Goal: Information Seeking & Learning: Learn about a topic

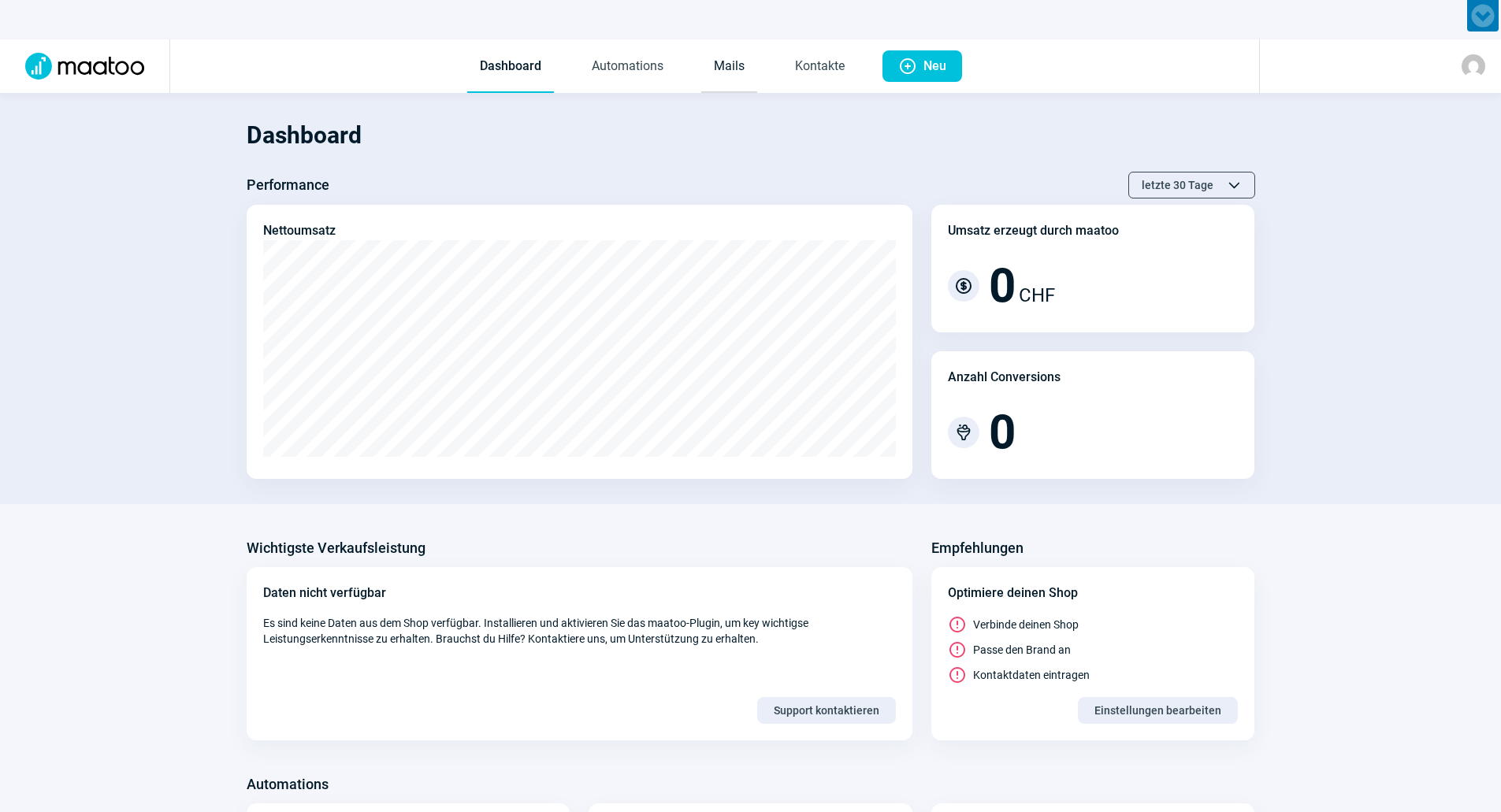
click at [725, 72] on link "Mails" at bounding box center [729, 66] width 56 height 52
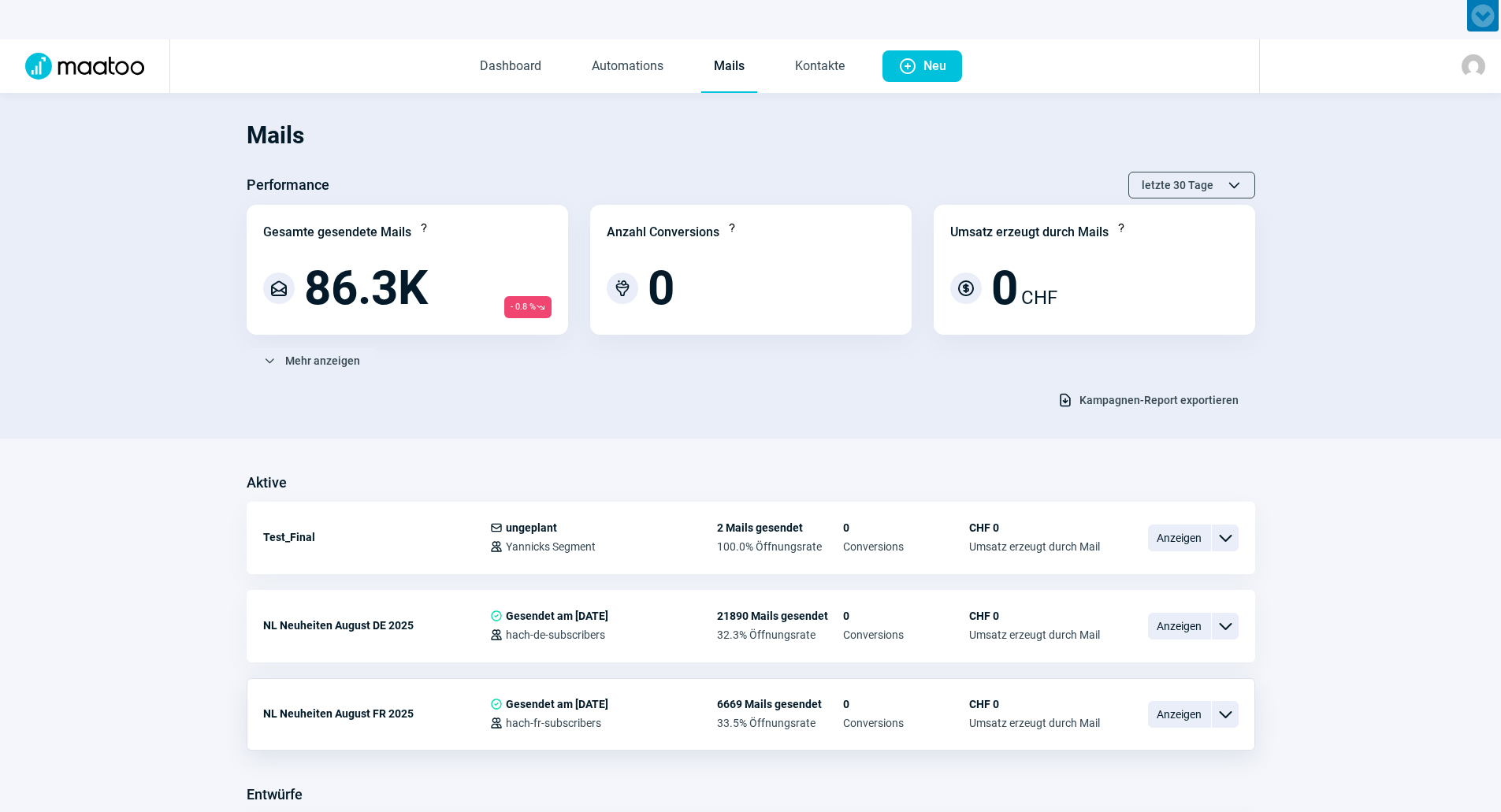
scroll to position [156, 0]
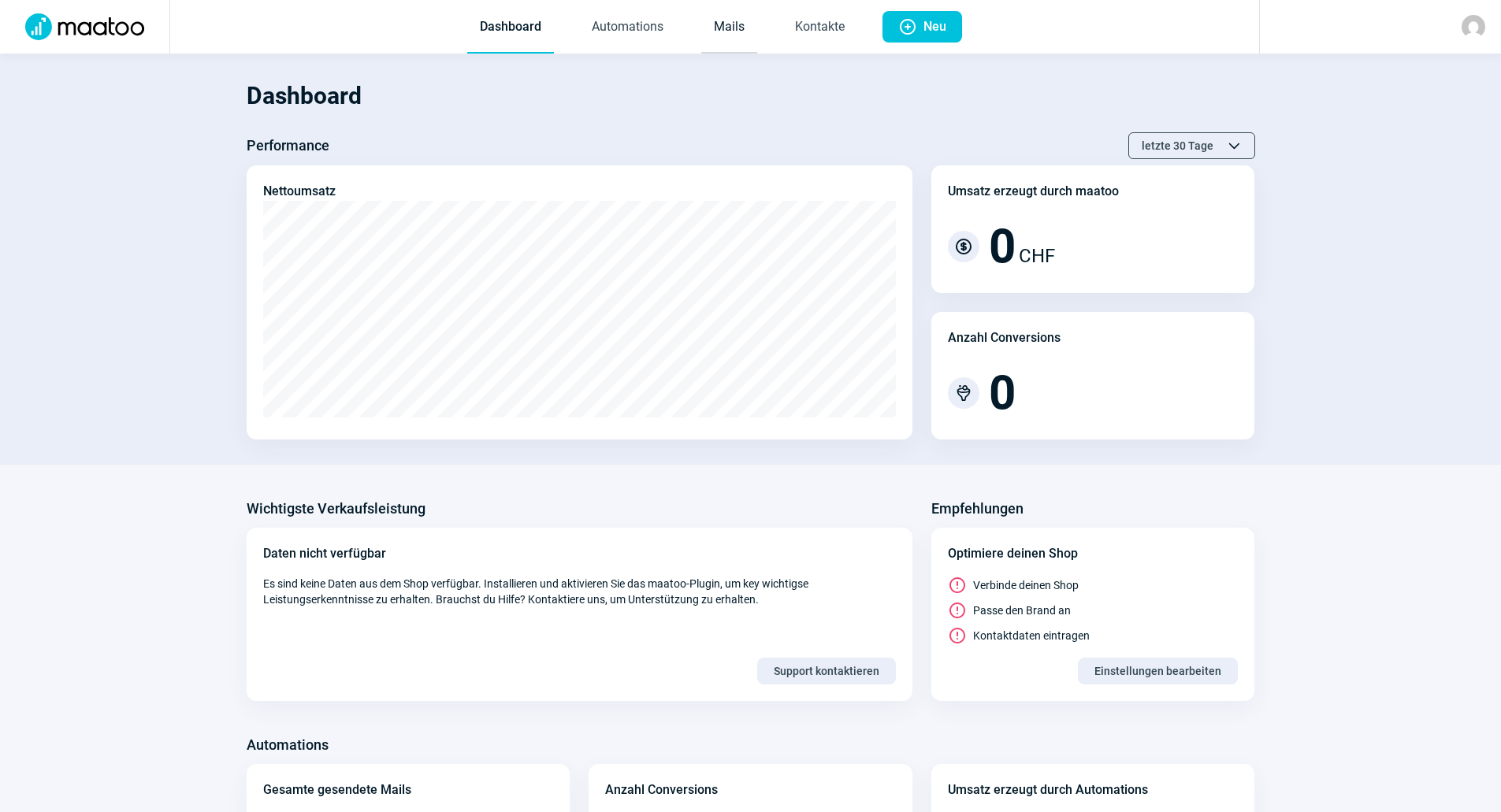
click at [741, 30] on link "Mails" at bounding box center [729, 27] width 56 height 52
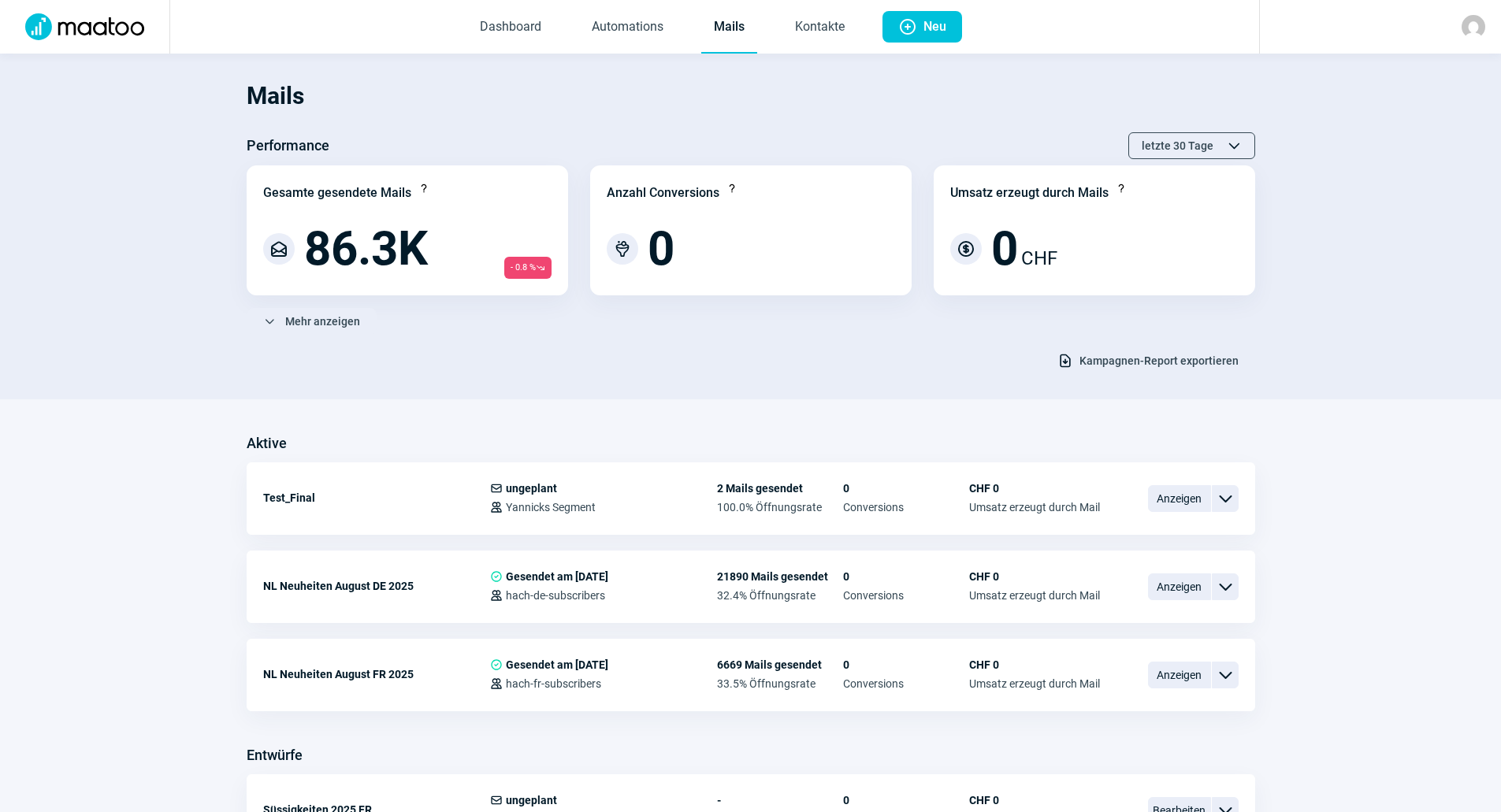
drag, startPoint x: 720, startPoint y: 393, endPoint x: 725, endPoint y: 401, distance: 9.4
click at [721, 395] on section "Mails Performance letzte 30 Tage ChevronUp icon ChevronDown icon Gesamte gesend…" at bounding box center [750, 226] width 1501 height 345
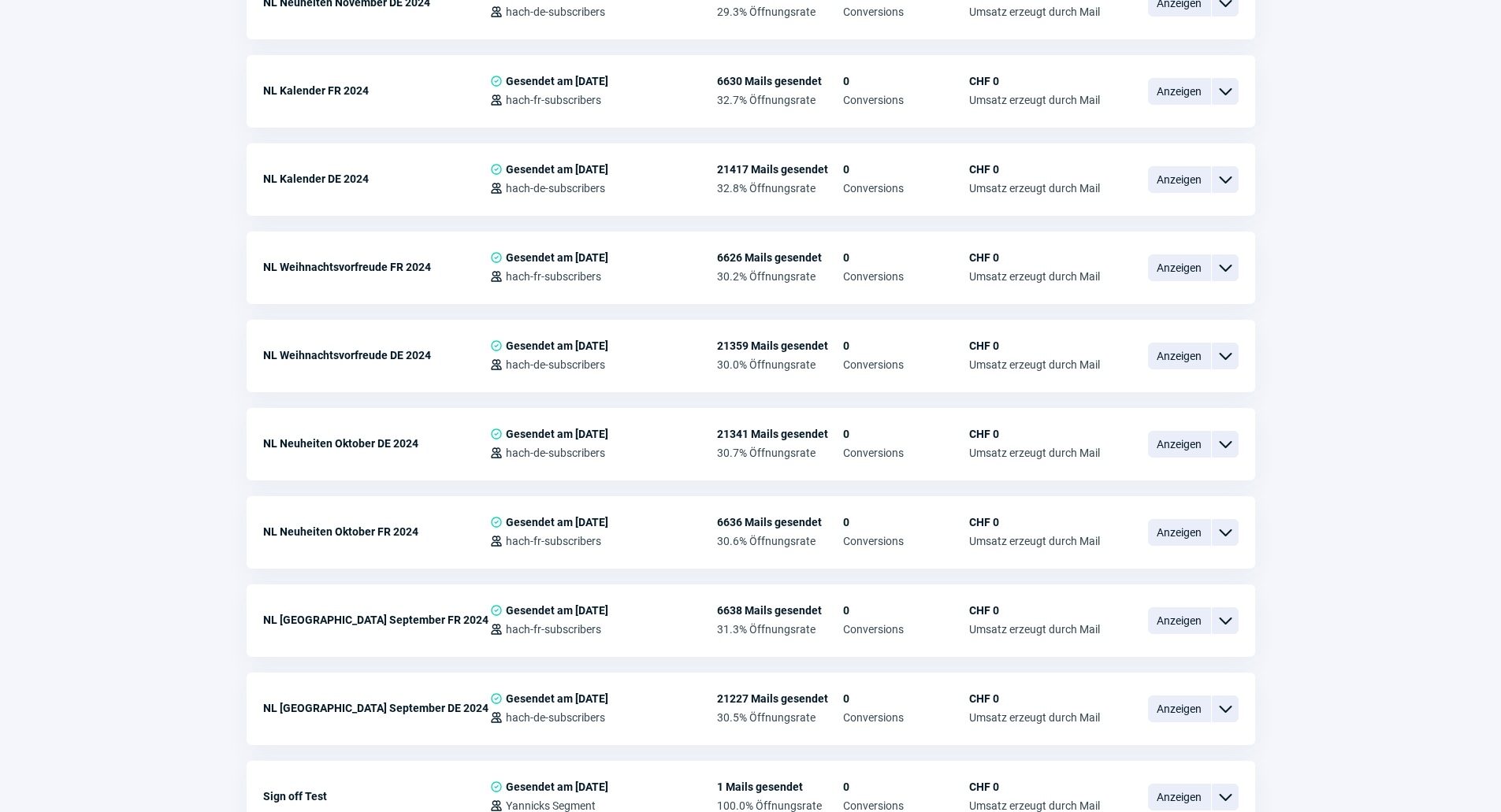
scroll to position [5592, 0]
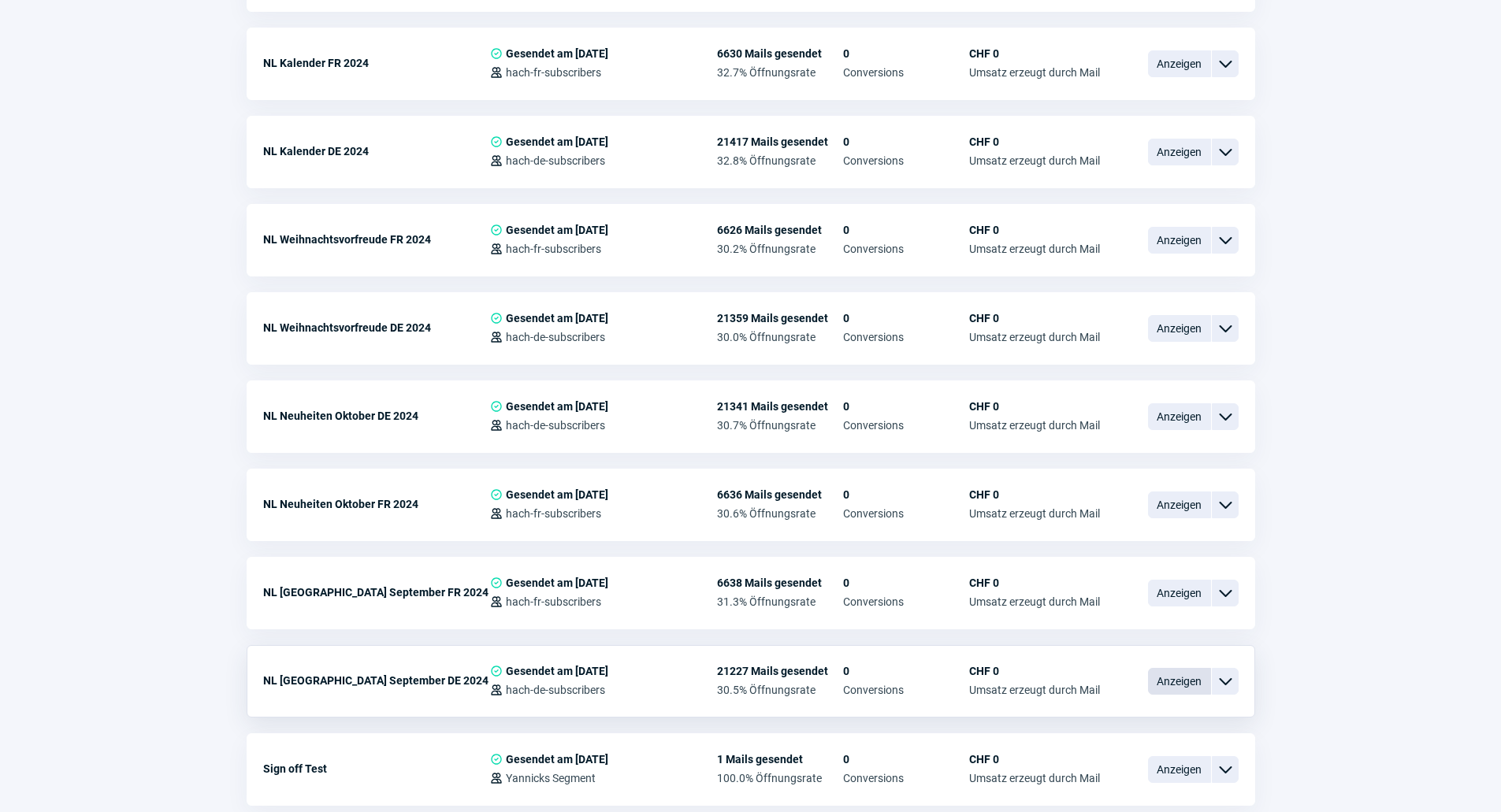
click at [1197, 668] on span "Anzeigen" at bounding box center [1179, 681] width 63 height 27
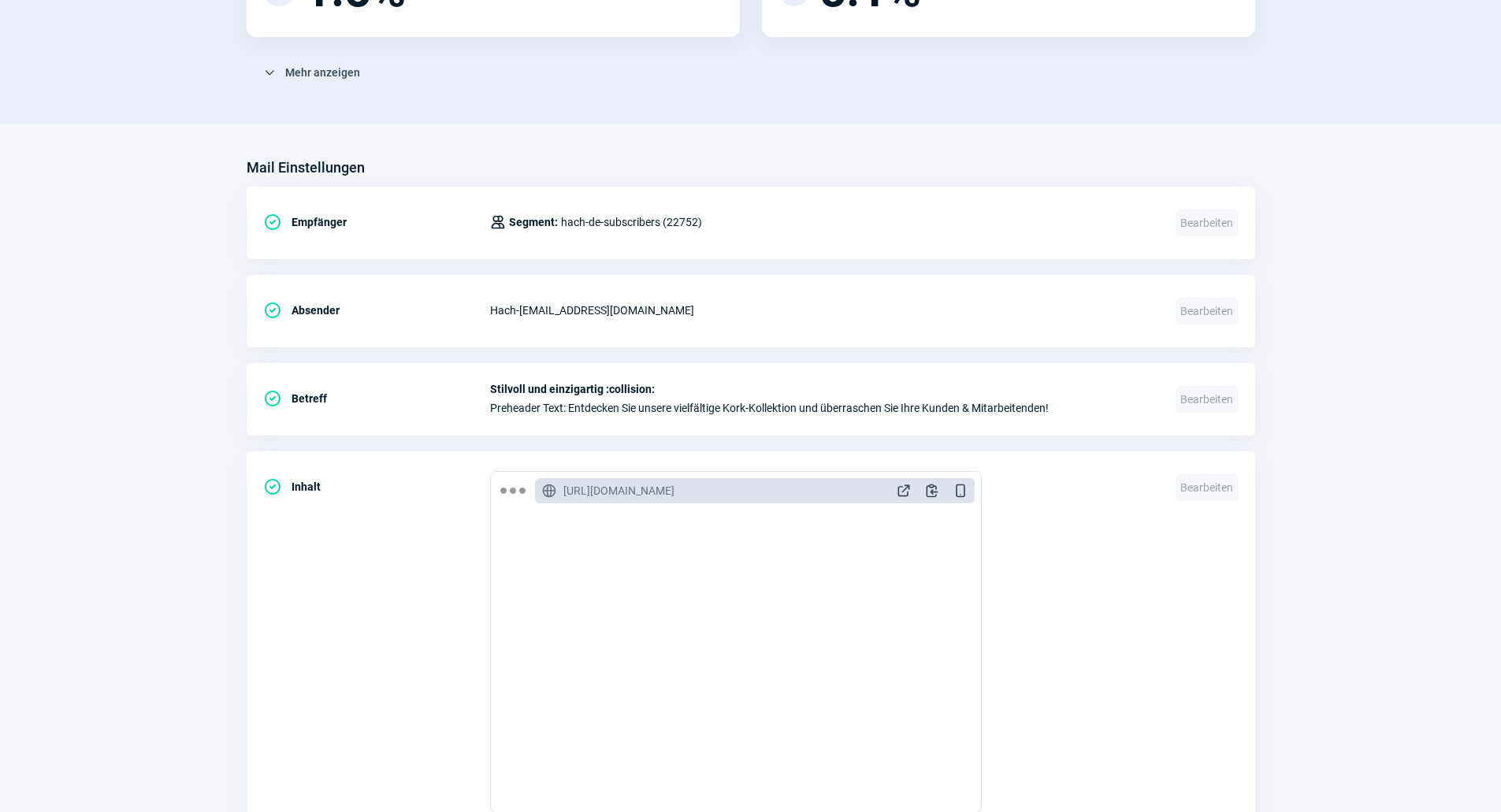
scroll to position [472, 0]
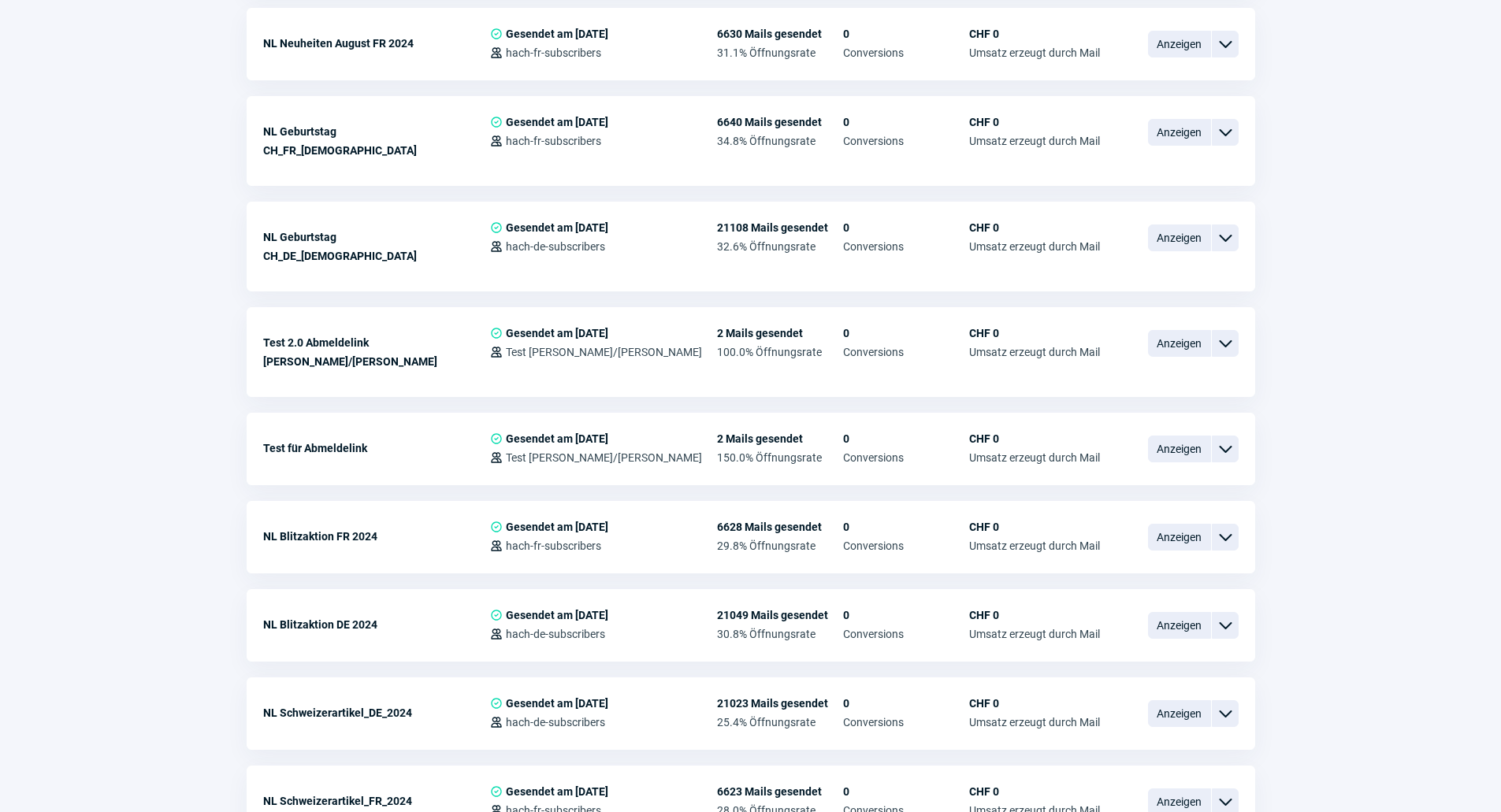
scroll to position [6852, 0]
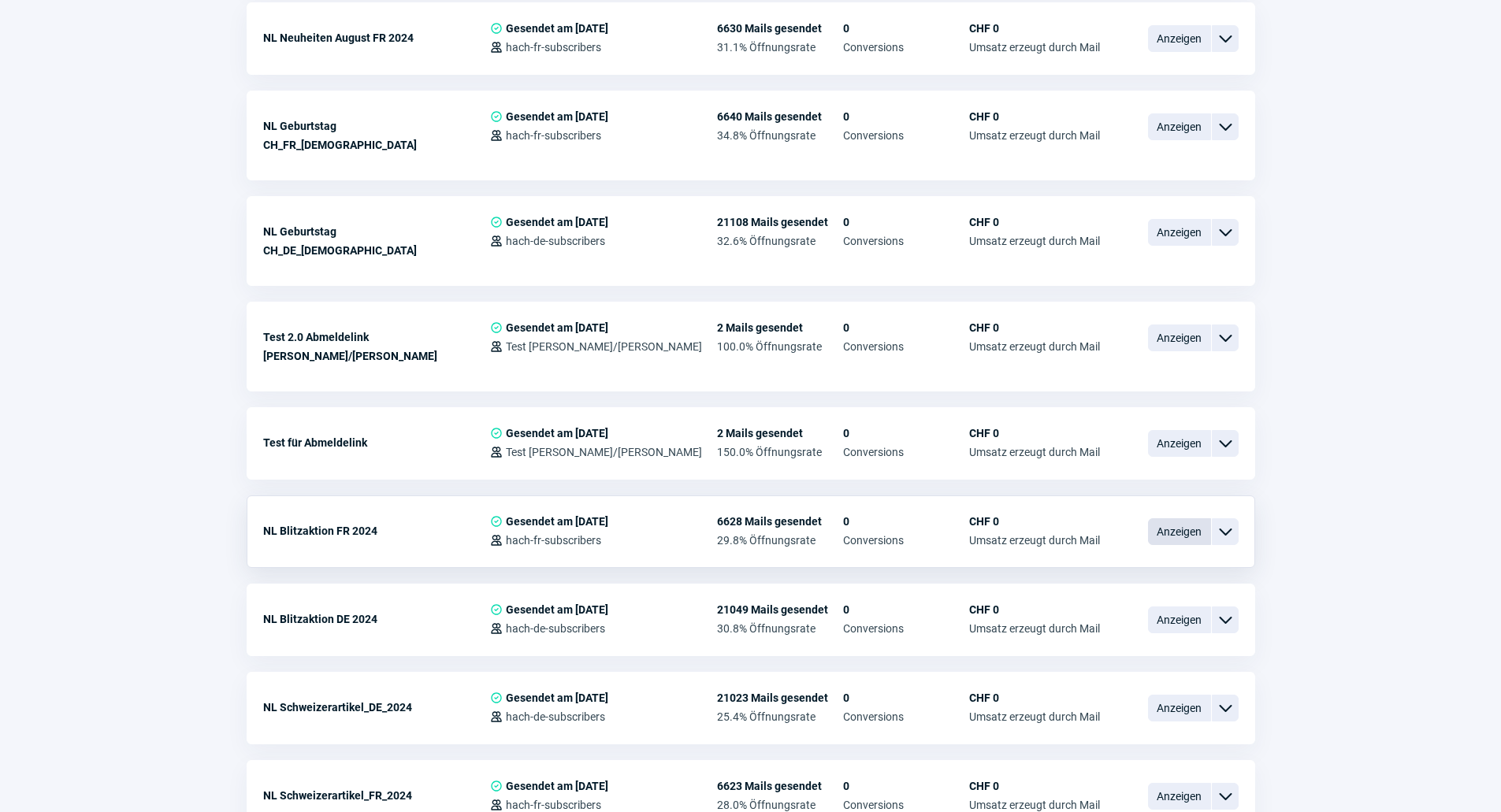
click at [1171, 518] on span "Anzeigen" at bounding box center [1179, 532] width 63 height 27
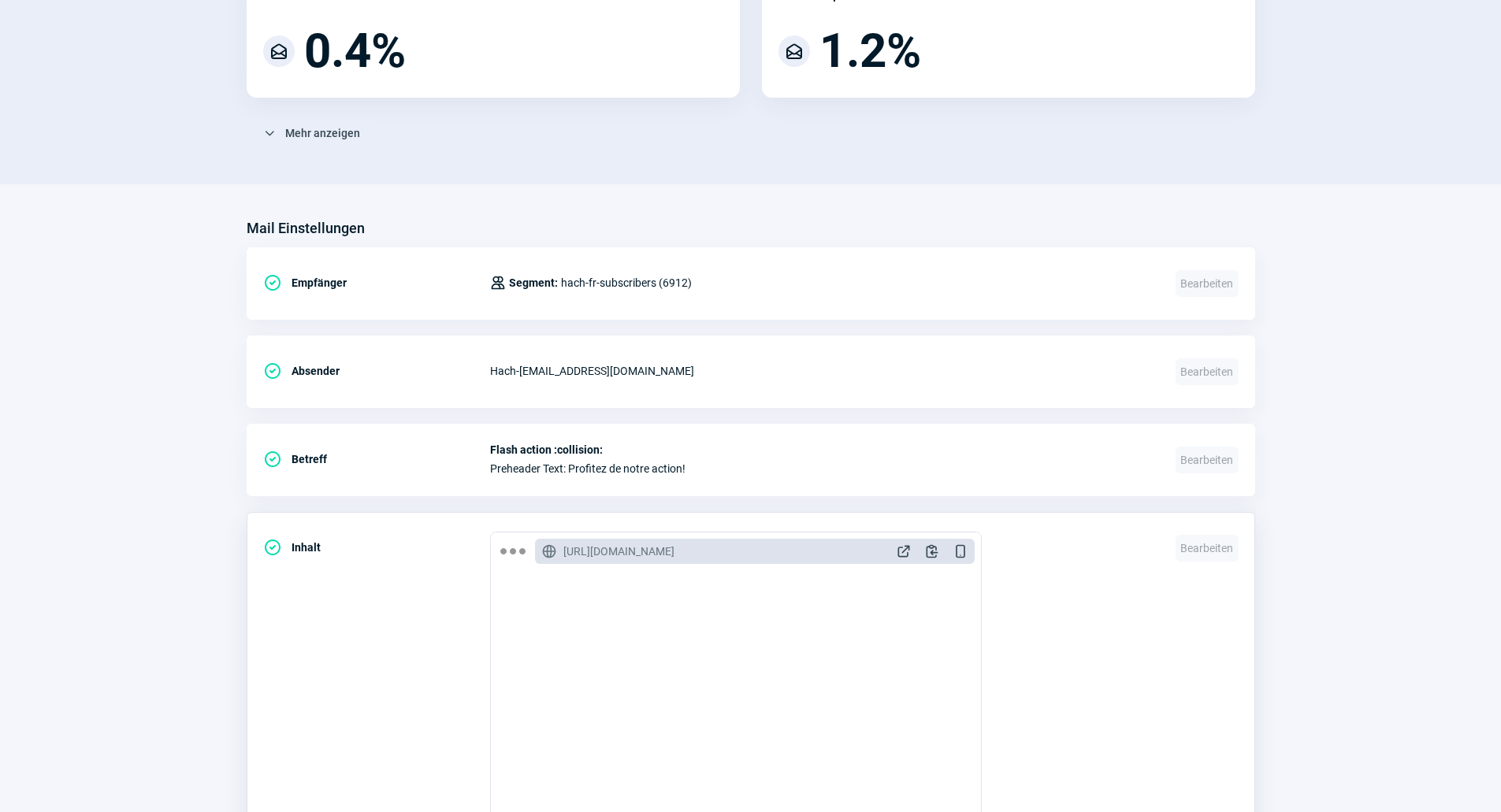
scroll to position [236, 0]
